Goal: Information Seeking & Learning: Learn about a topic

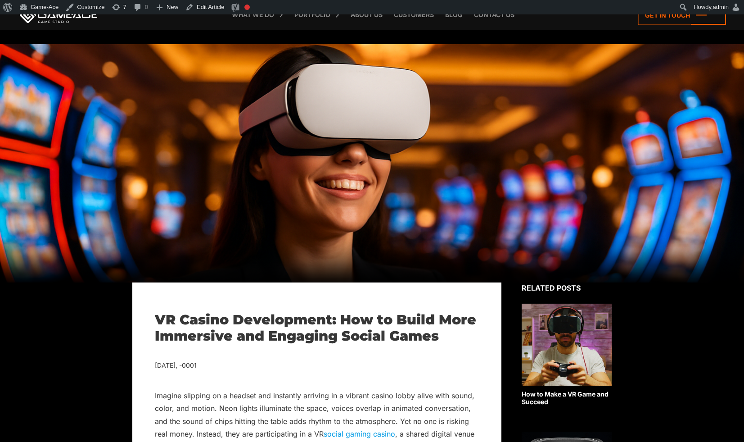
scroll to position [141, 132]
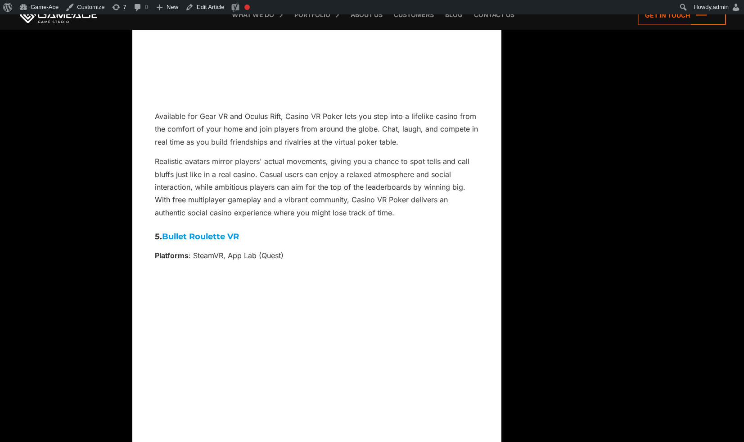
scroll to position [6310, 0]
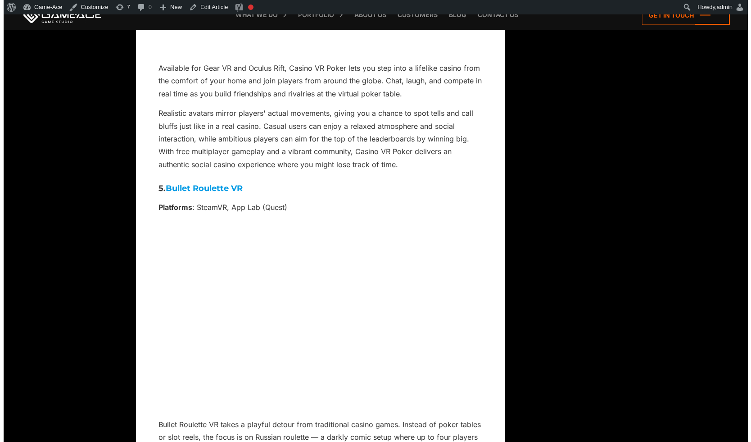
scroll to position [0, 0]
